Goal: Navigation & Orientation: Find specific page/section

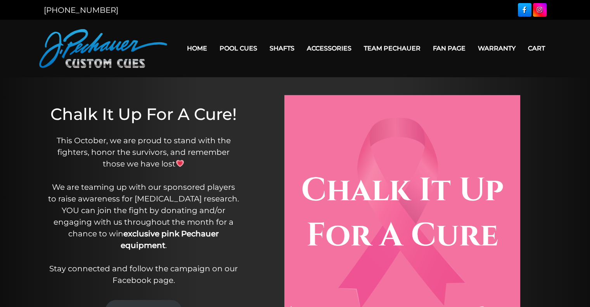
click at [259, 101] on div at bounding box center [401, 213] width 295 height 236
click at [198, 46] on link "Home" at bounding box center [197, 48] width 33 height 20
click at [261, 107] on div at bounding box center [401, 213] width 295 height 236
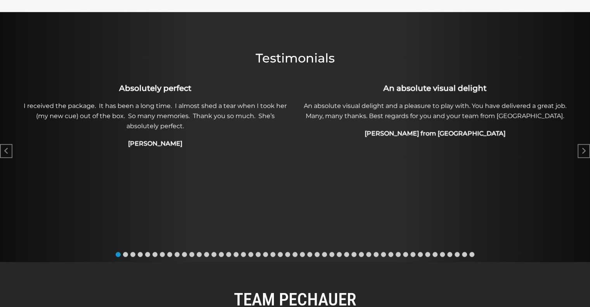
scroll to position [431, 0]
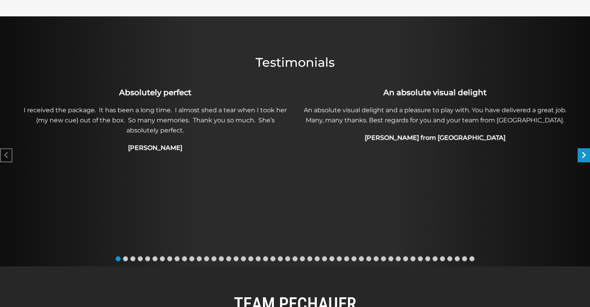
click at [582, 155] on icon "Next slide" at bounding box center [583, 155] width 5 height 8
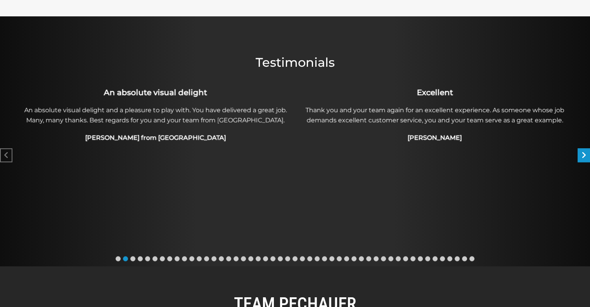
click at [582, 155] on icon "Next slide" at bounding box center [583, 155] width 5 height 8
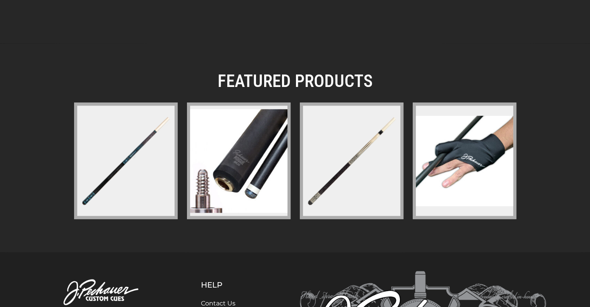
scroll to position [1142, 0]
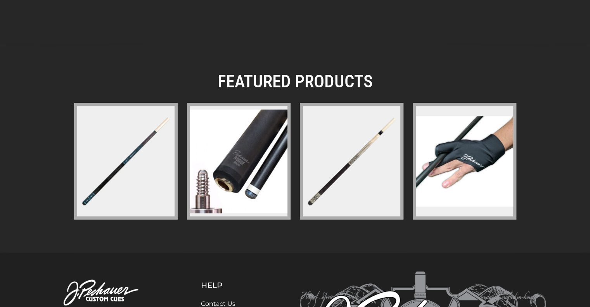
click at [354, 156] on img at bounding box center [351, 161] width 100 height 100
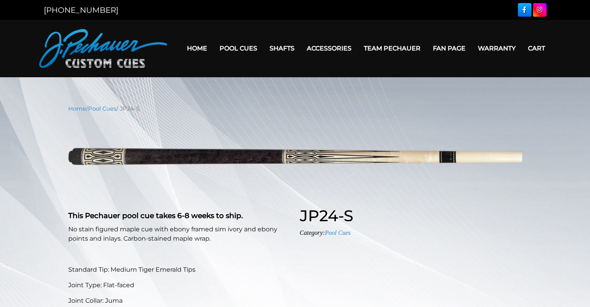
select select "********"
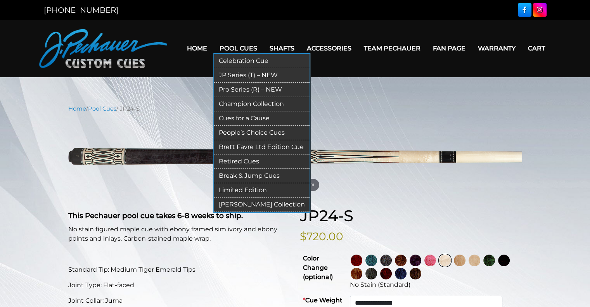
click at [245, 48] on link "Pool Cues" at bounding box center [238, 48] width 50 height 20
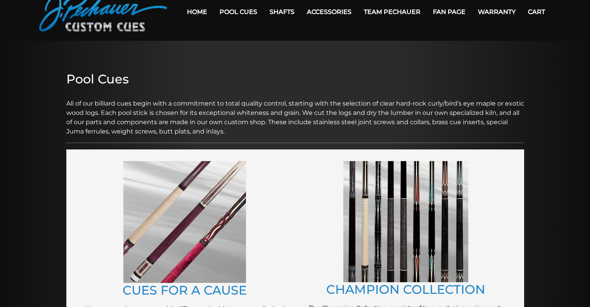
scroll to position [39, 0]
